Goal: Task Accomplishment & Management: Use online tool/utility

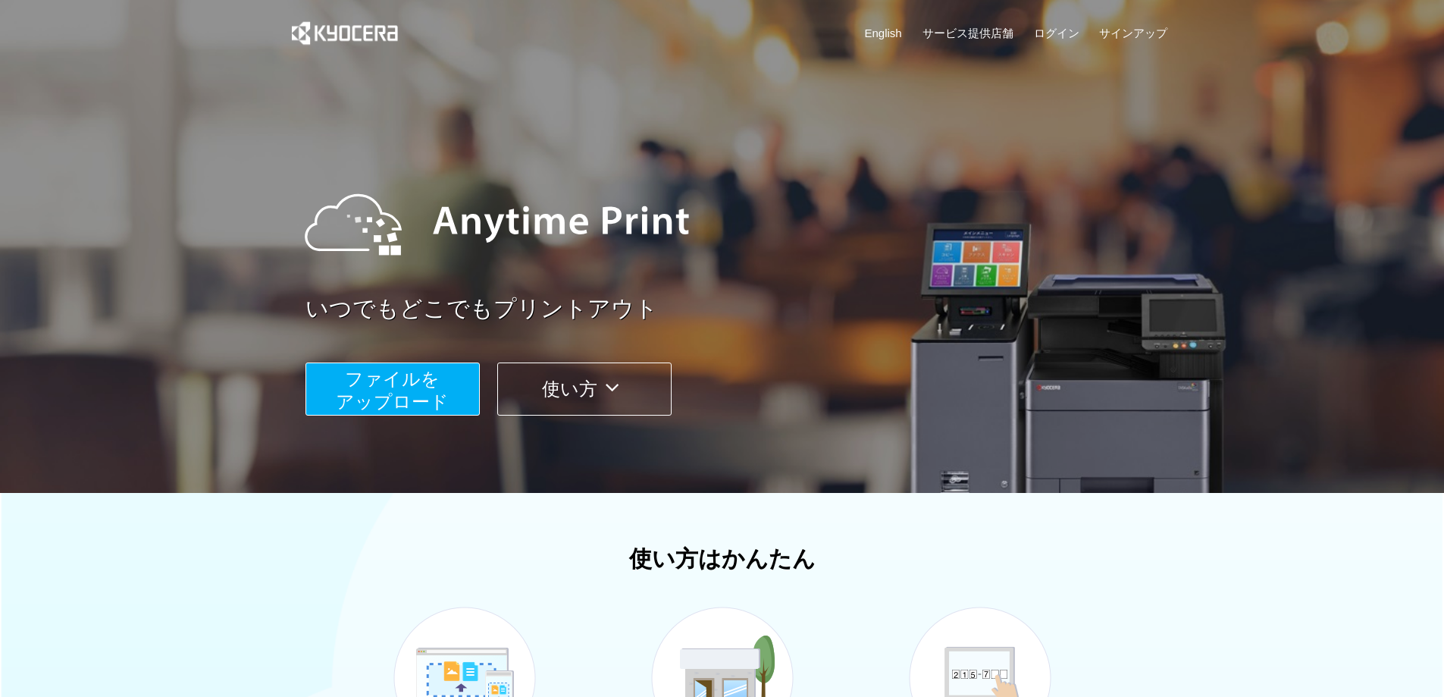
click at [394, 392] on span "ファイルを ​​アップロード" at bounding box center [392, 389] width 113 height 43
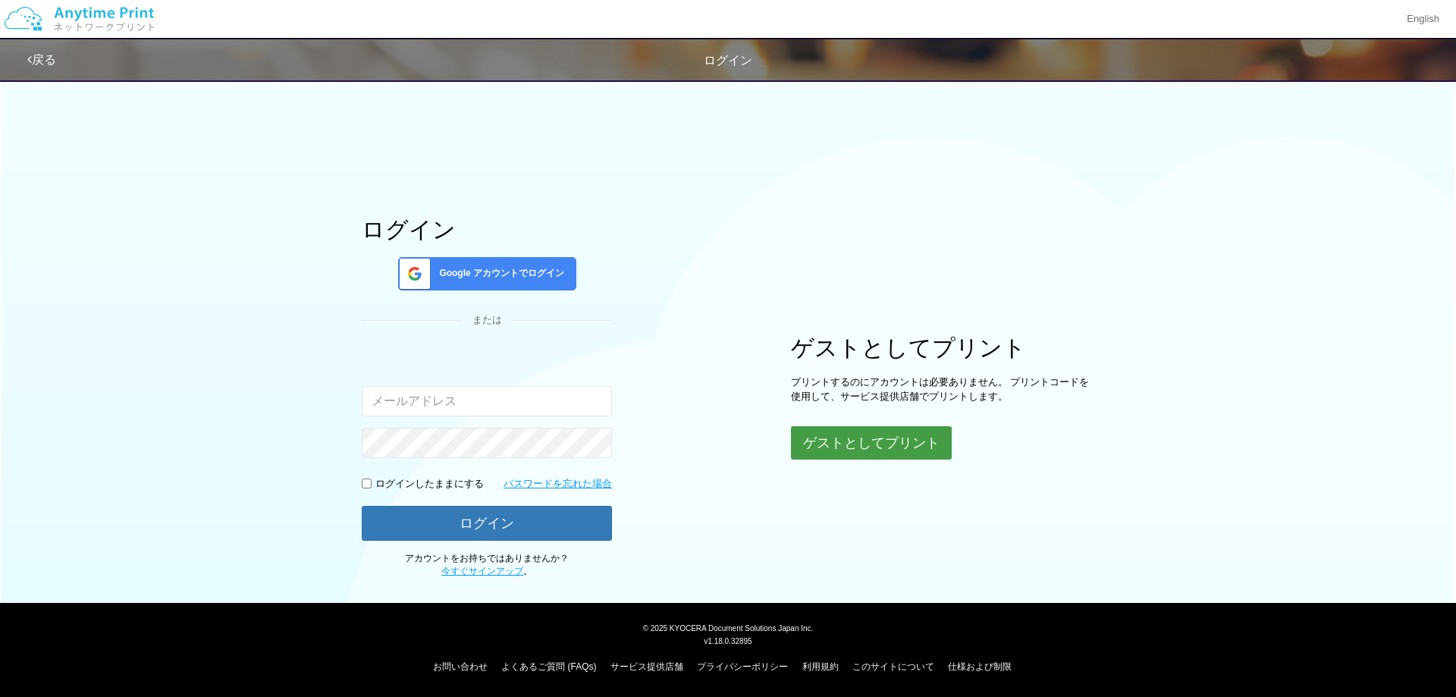
click at [867, 447] on button "ゲストとしてプリント" at bounding box center [871, 442] width 161 height 33
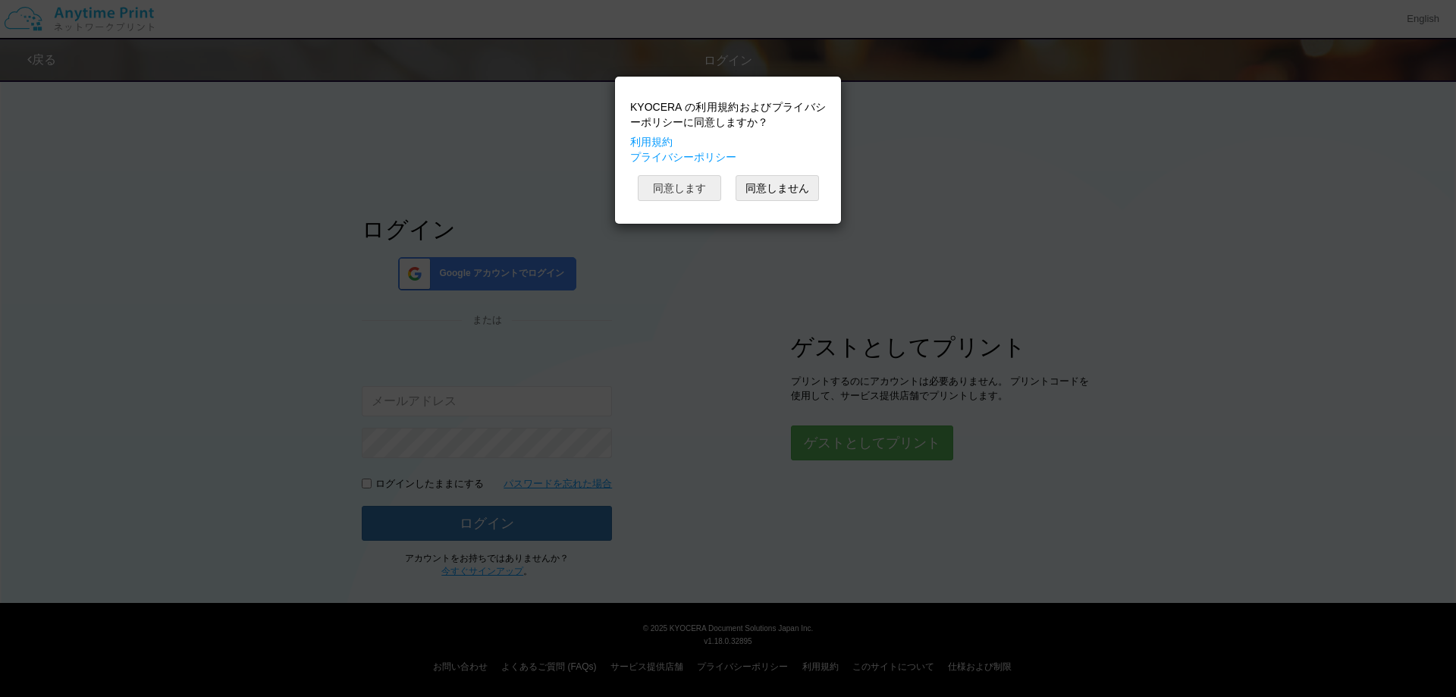
click at [698, 199] on button "同意します" at bounding box center [679, 188] width 83 height 26
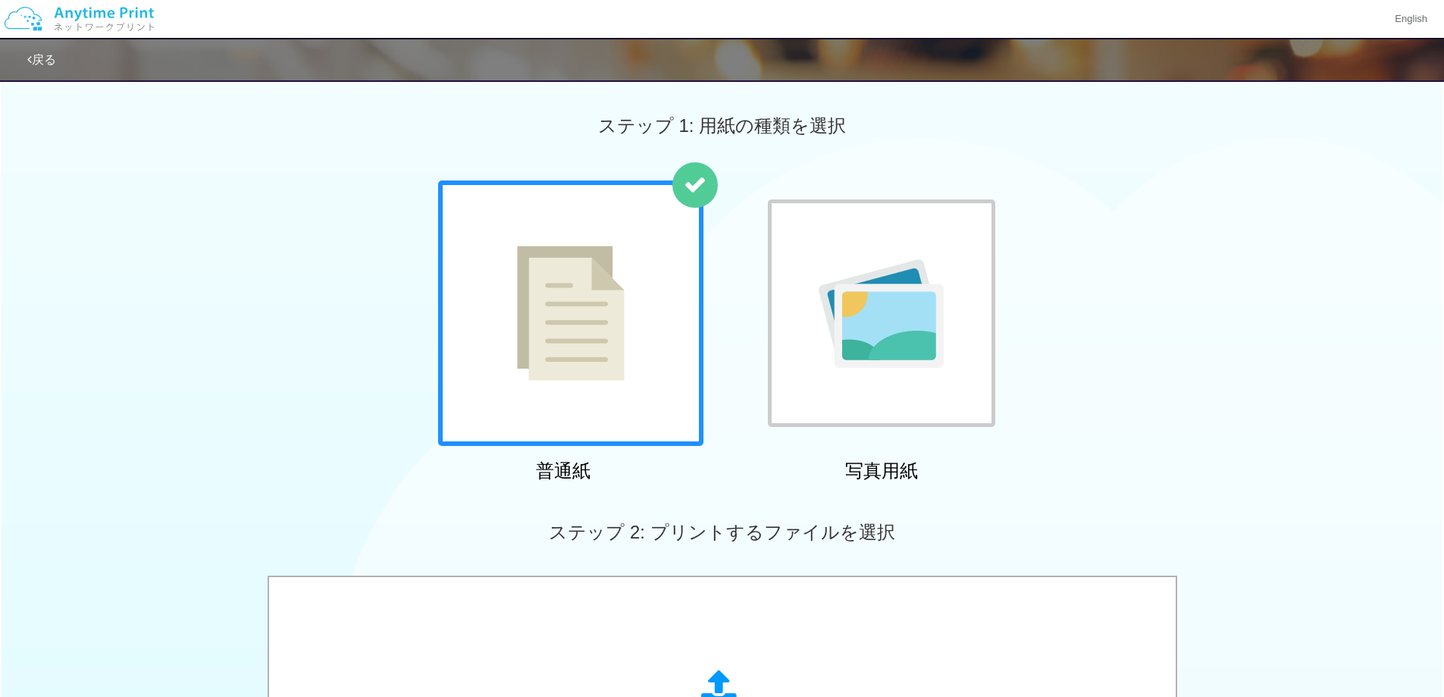
click at [892, 339] on img at bounding box center [881, 313] width 125 height 108
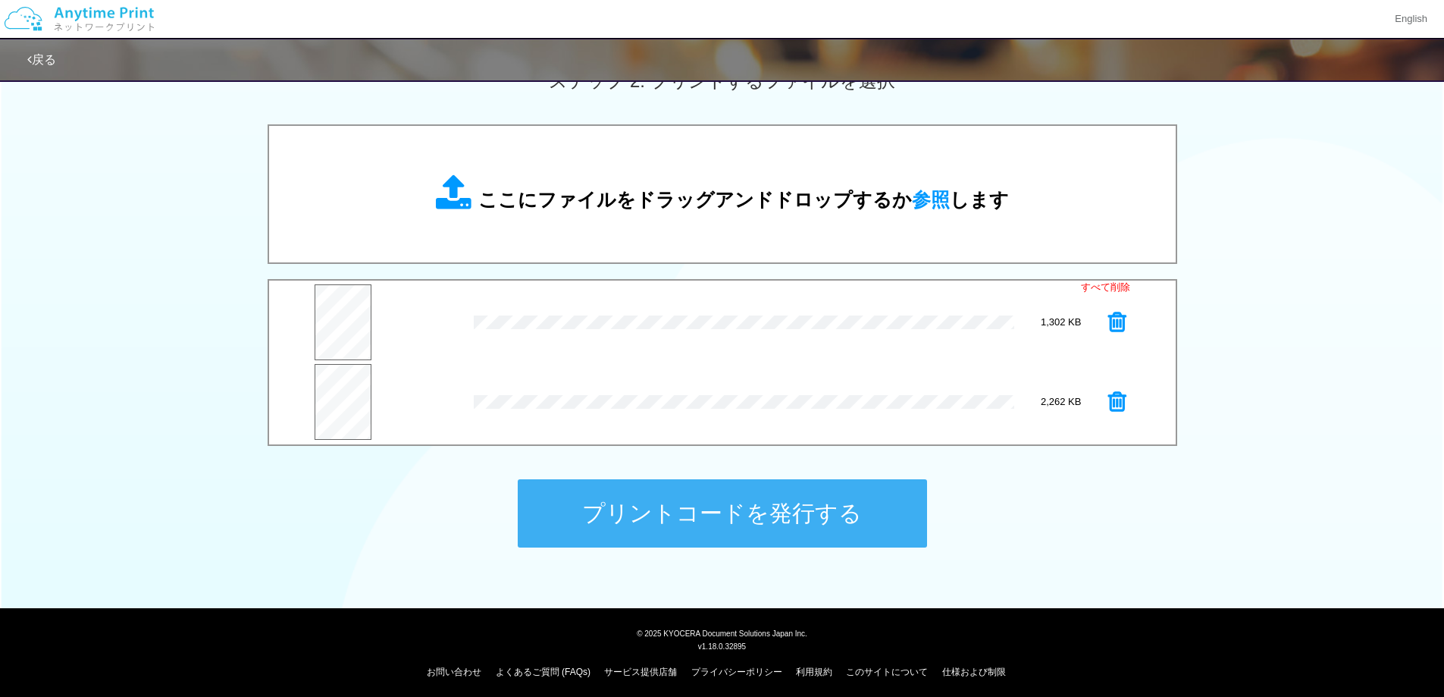
scroll to position [455, 0]
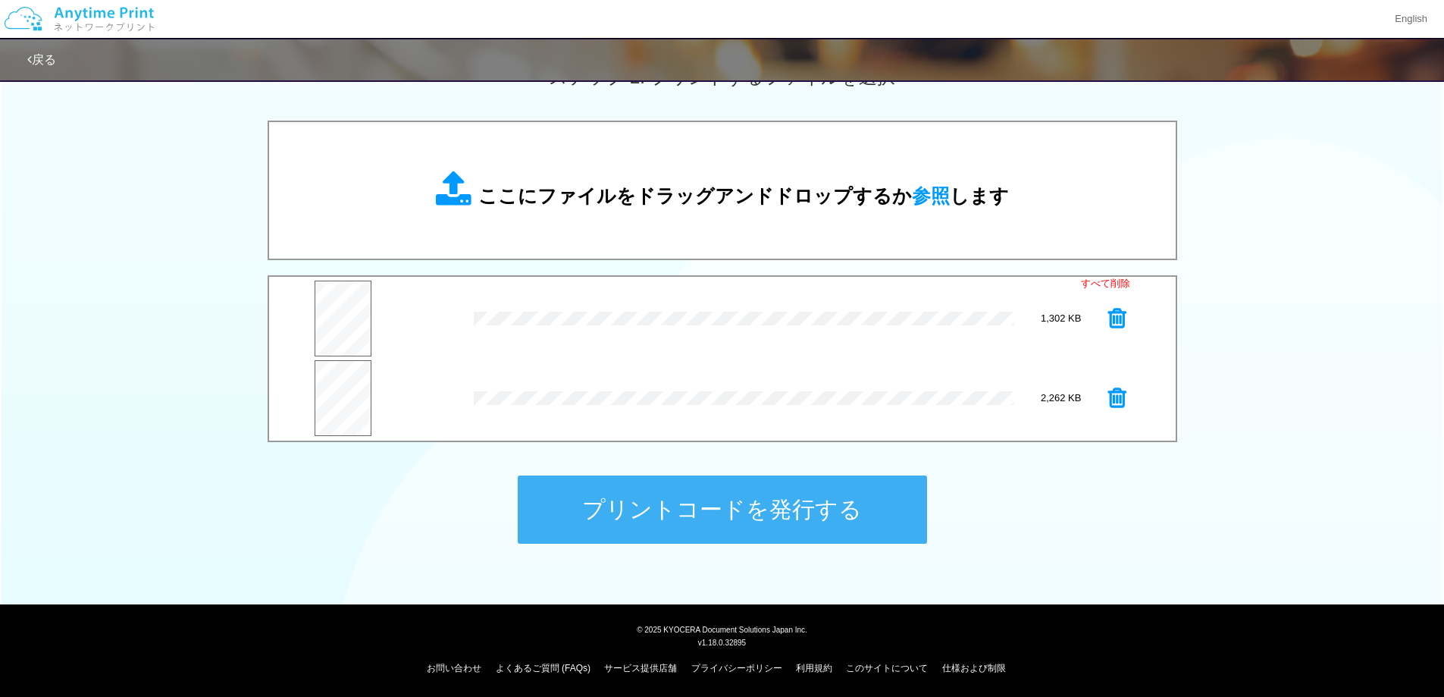
click at [701, 499] on button "プリントコードを発行する" at bounding box center [722, 509] width 409 height 68
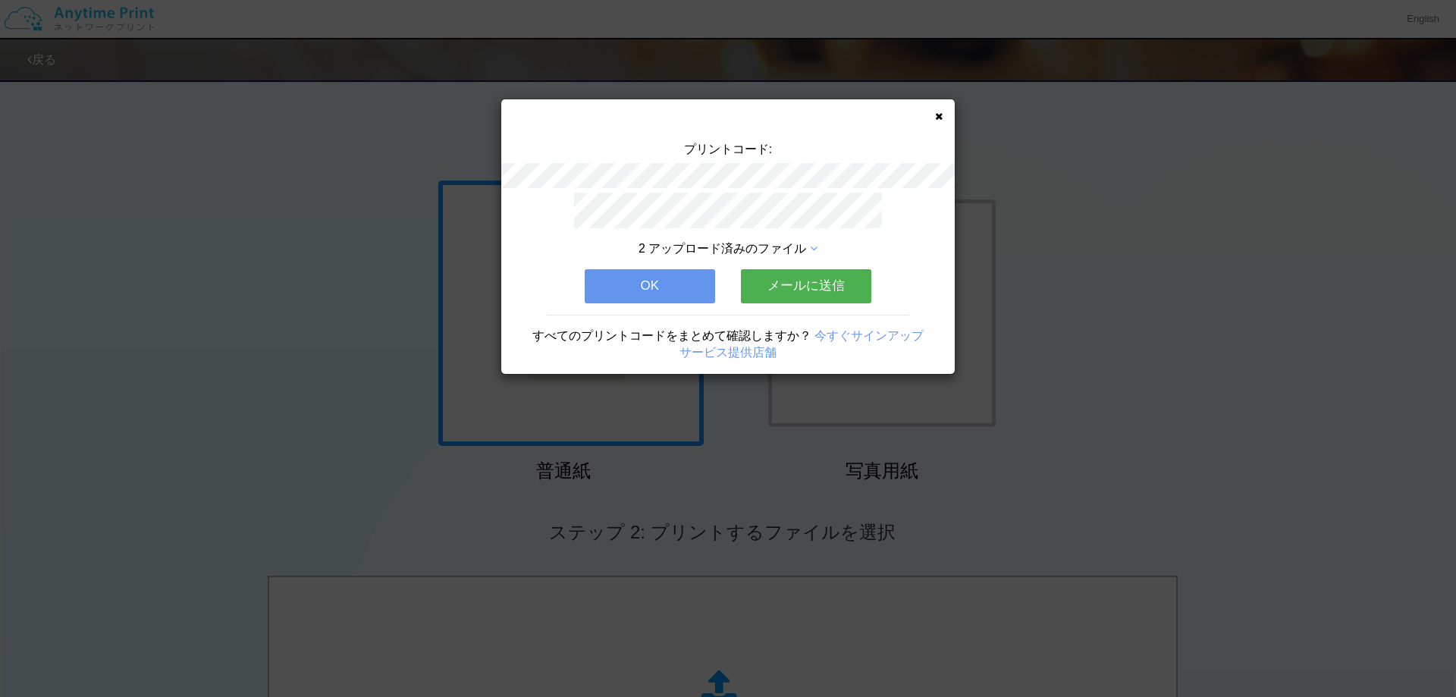
click at [807, 284] on button "メールに送信" at bounding box center [806, 285] width 130 height 33
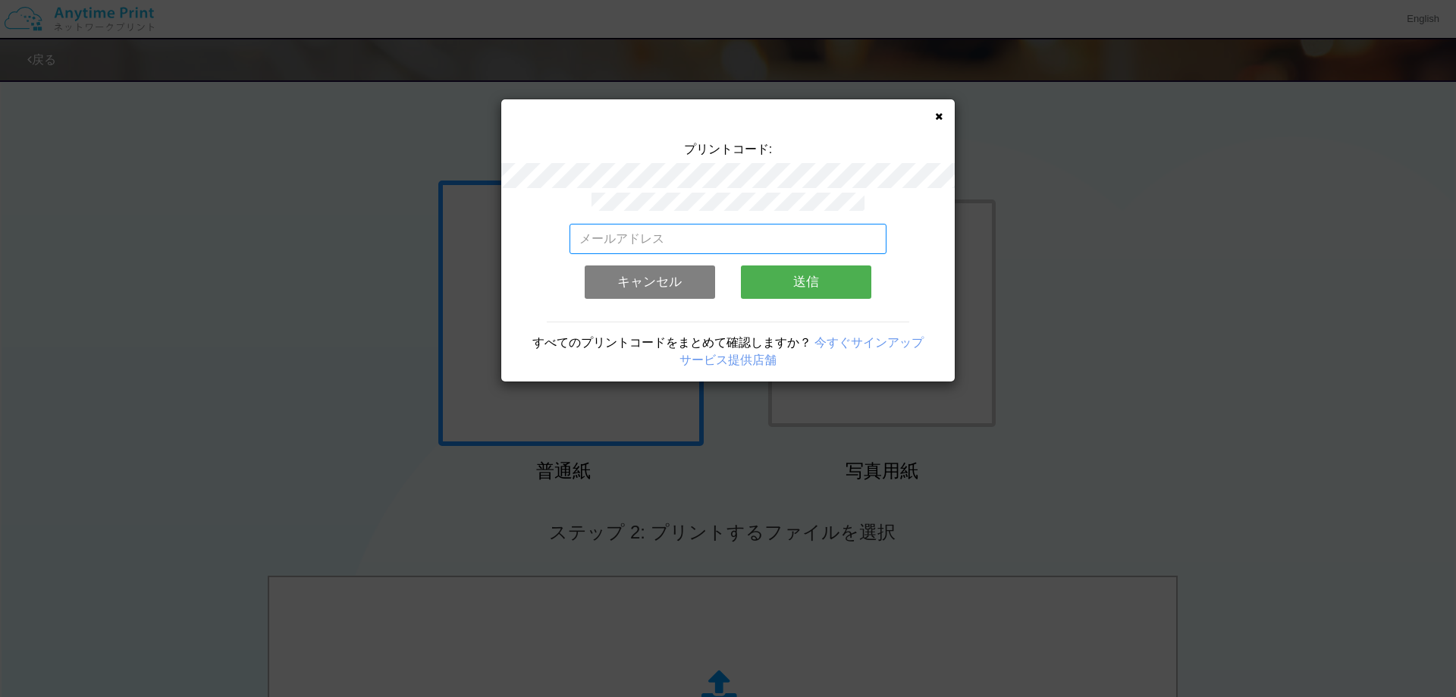
click at [597, 240] on input "email" at bounding box center [728, 239] width 318 height 30
type input "[EMAIL_ADDRESS][DOMAIN_NAME]"
click at [811, 278] on button "送信" at bounding box center [806, 281] width 130 height 33
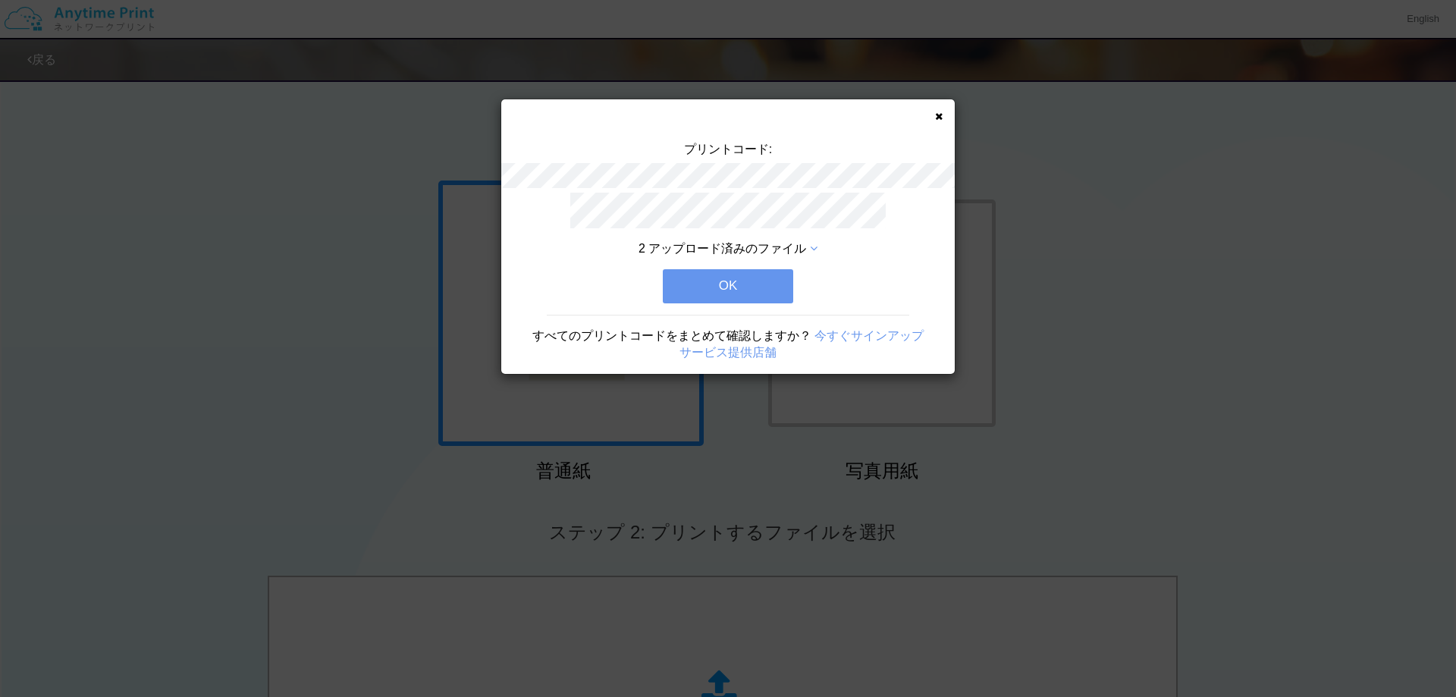
click at [746, 282] on button "OK" at bounding box center [728, 285] width 130 height 33
